Goal: Check status: Check status

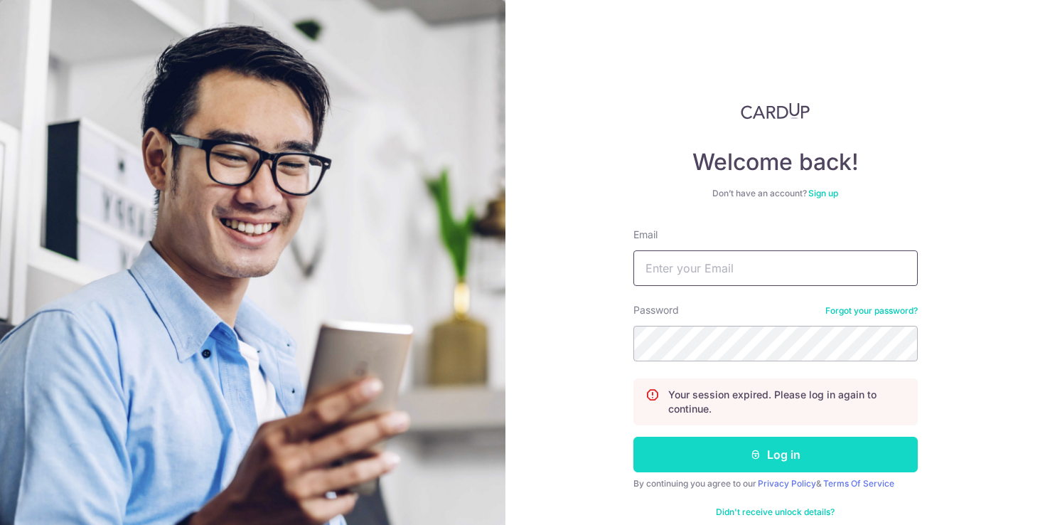
type input "[EMAIL_ADDRESS][DOMAIN_NAME]"
click at [819, 447] on button "Log in" at bounding box center [776, 455] width 284 height 36
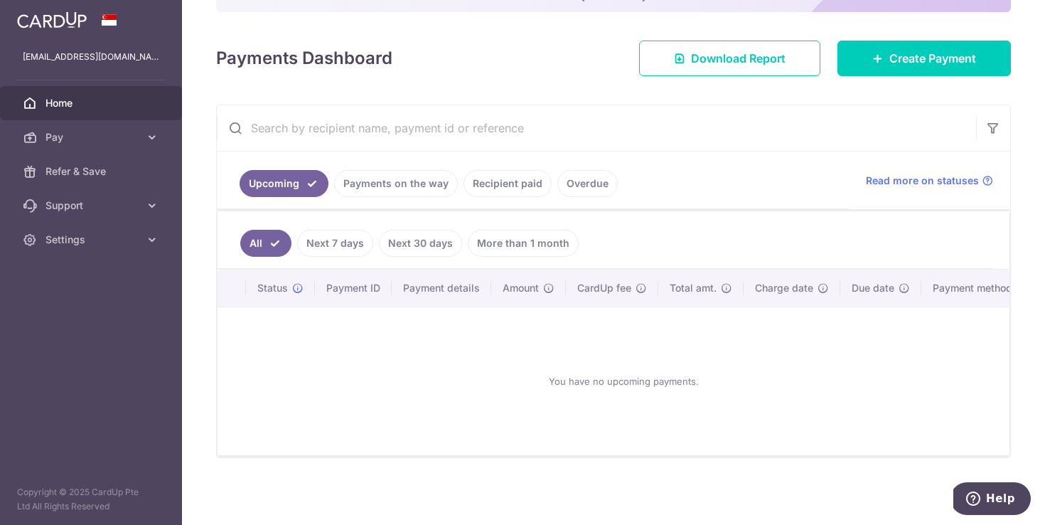
click at [417, 179] on link "Payments on the way" at bounding box center [396, 183] width 124 height 27
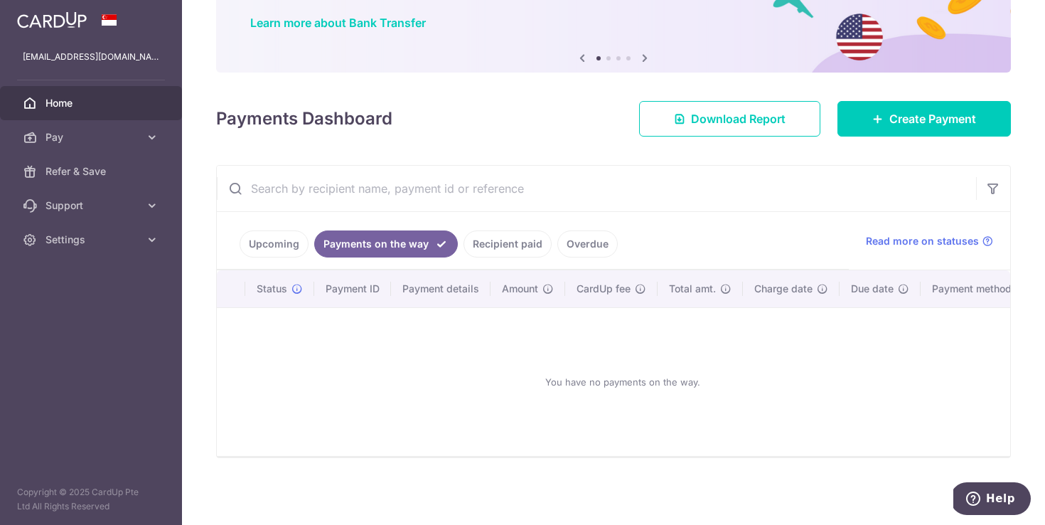
click at [501, 242] on link "Recipient paid" at bounding box center [508, 243] width 88 height 27
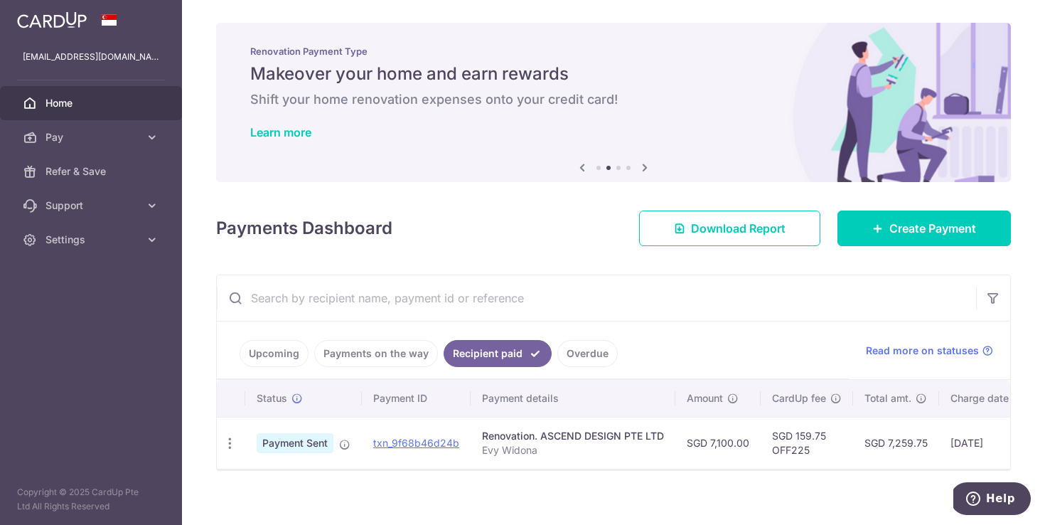
scroll to position [13, 0]
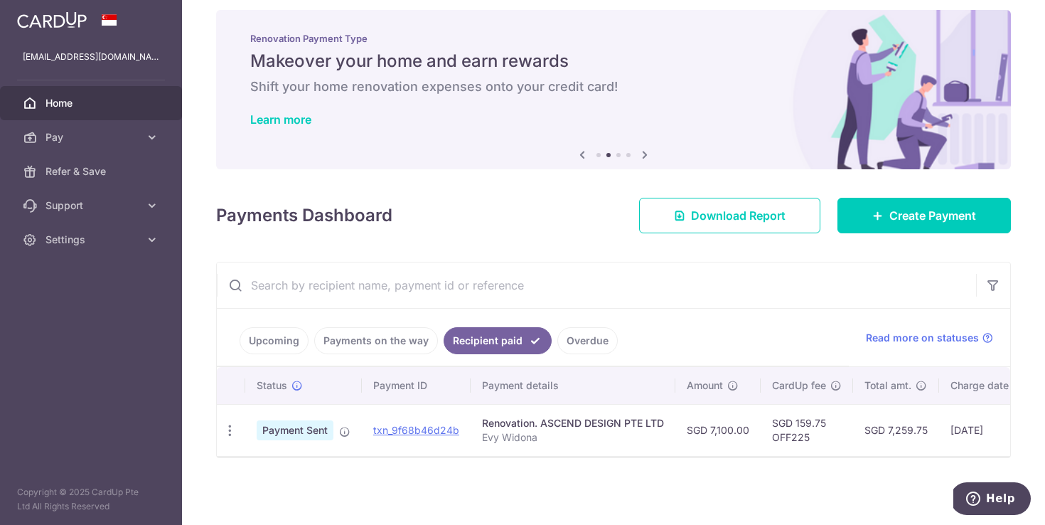
click at [585, 347] on link "Overdue" at bounding box center [588, 340] width 60 height 27
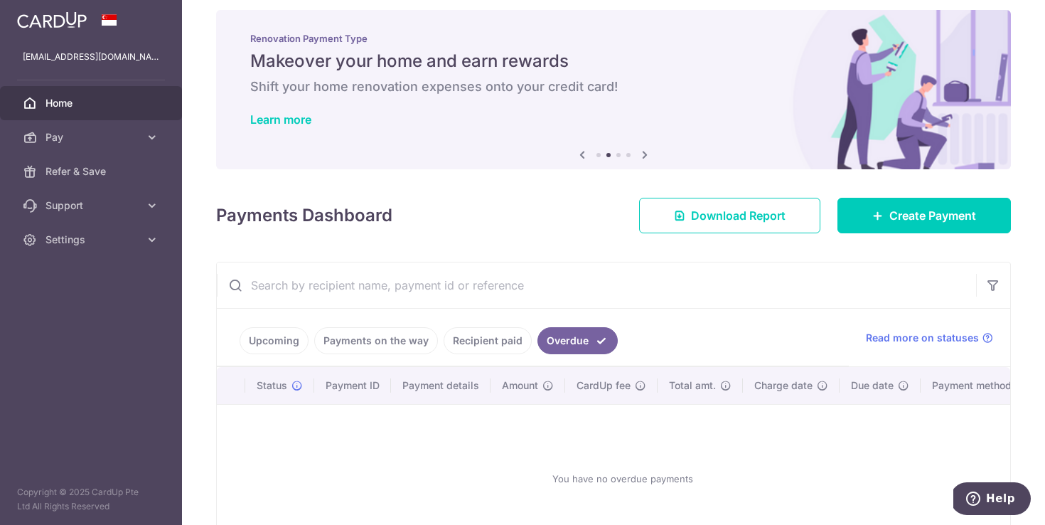
click at [518, 344] on link "Recipient paid" at bounding box center [488, 340] width 88 height 27
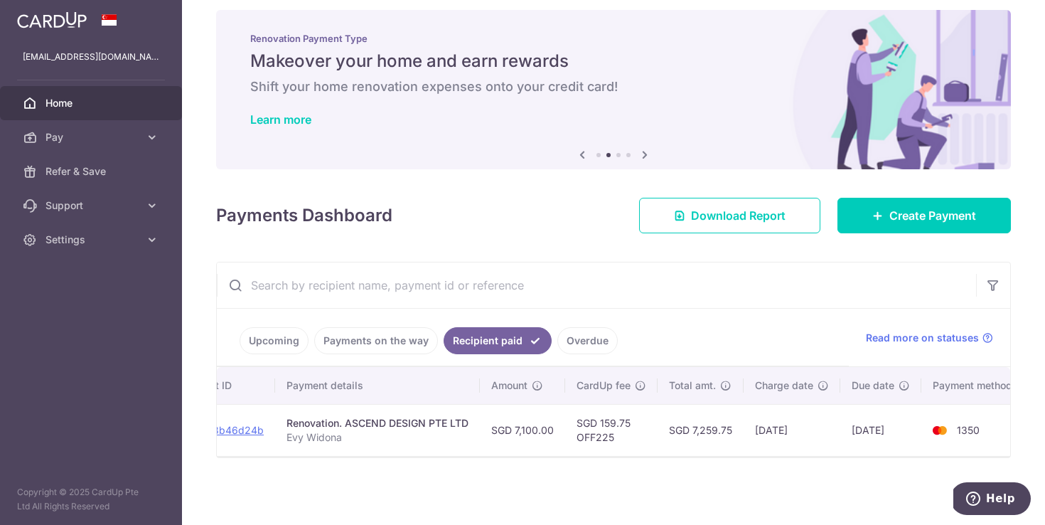
scroll to position [0, 208]
drag, startPoint x: 838, startPoint y: 425, endPoint x: 897, endPoint y: 432, distance: 58.7
click at [897, 430] on td "[DATE]" at bounding box center [868, 430] width 81 height 52
click at [891, 442] on td "[DATE]" at bounding box center [868, 430] width 81 height 52
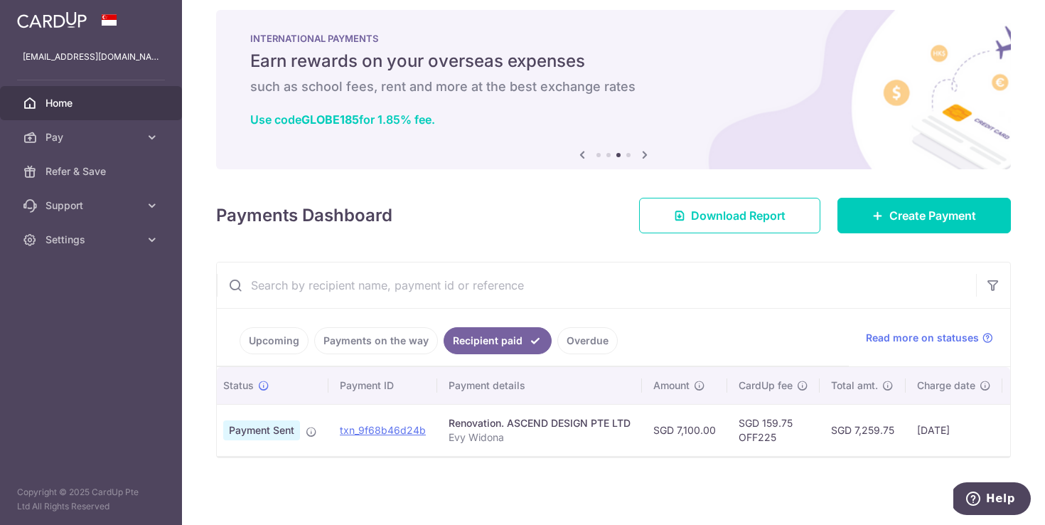
scroll to position [0, 0]
